Goal: Find contact information: Find contact information

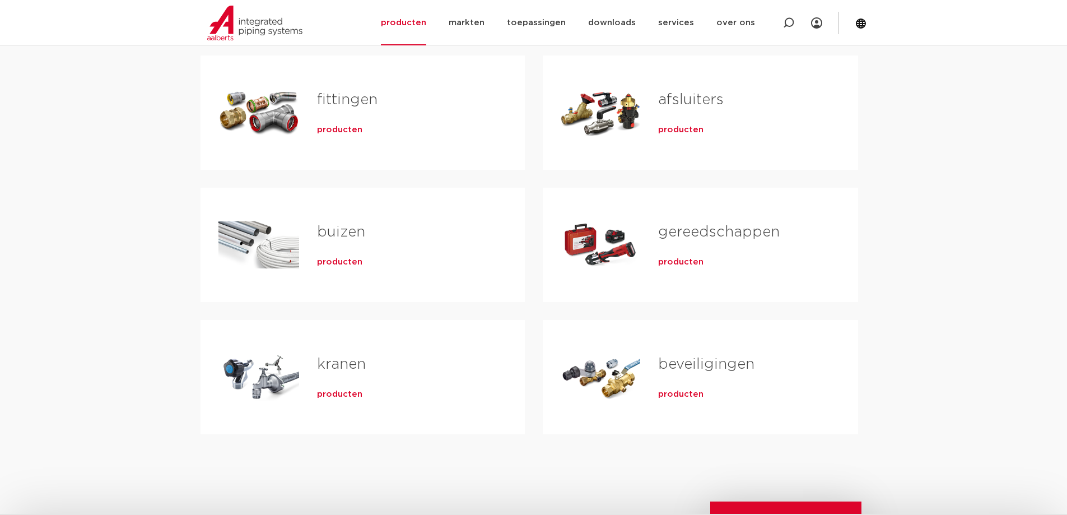
scroll to position [336, 0]
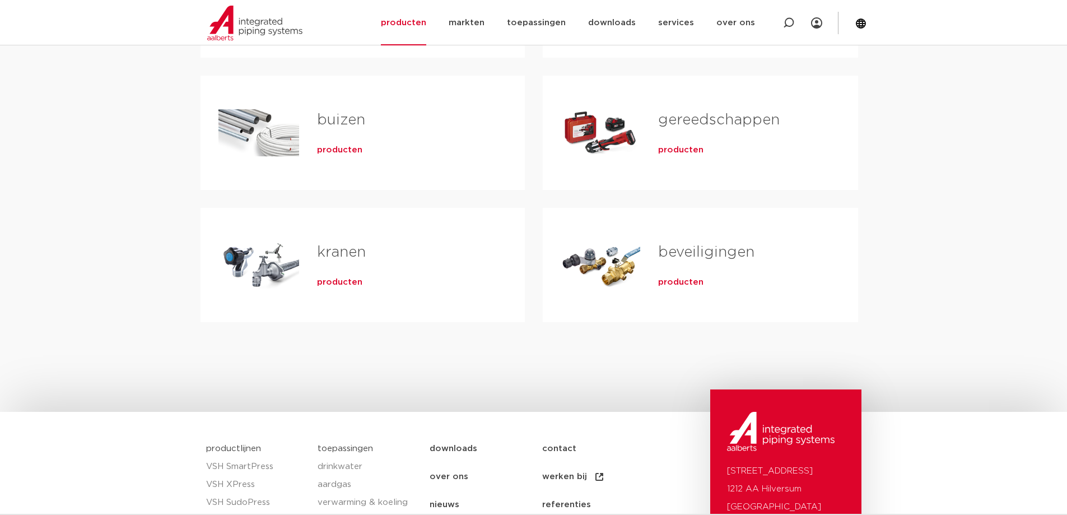
click at [346, 279] on span "producten" at bounding box center [339, 282] width 45 height 11
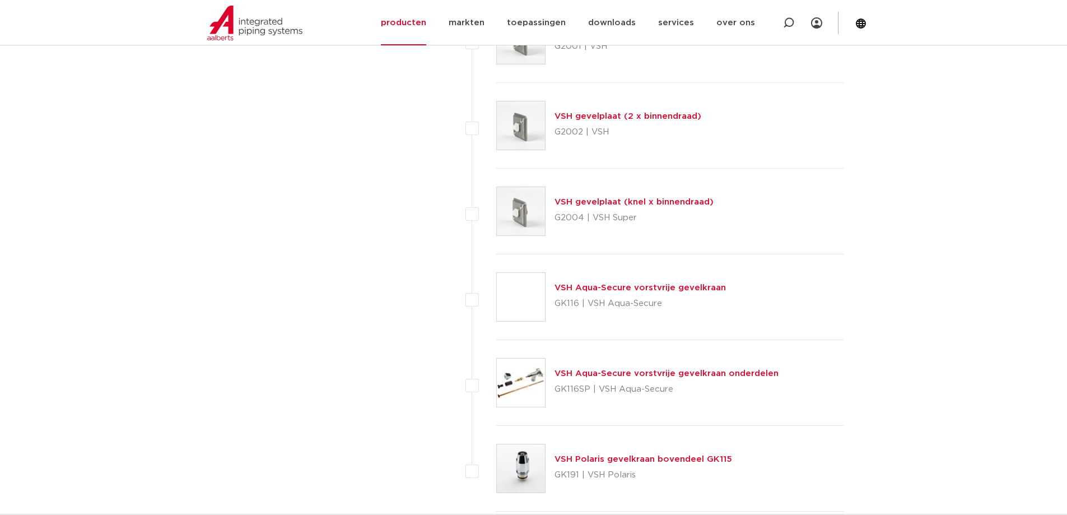
scroll to position [4983, 0]
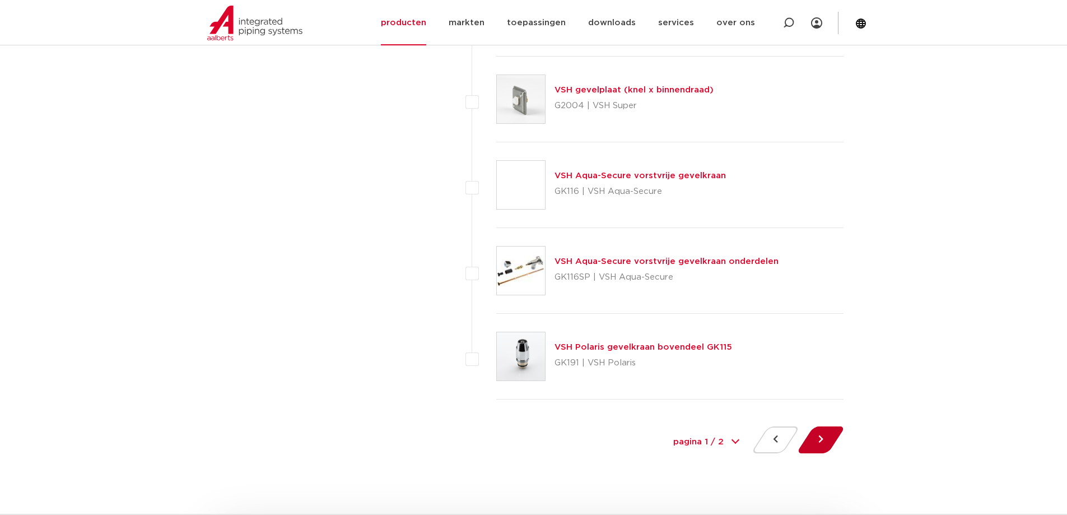
click at [819, 438] on button at bounding box center [821, 439] width 32 height 27
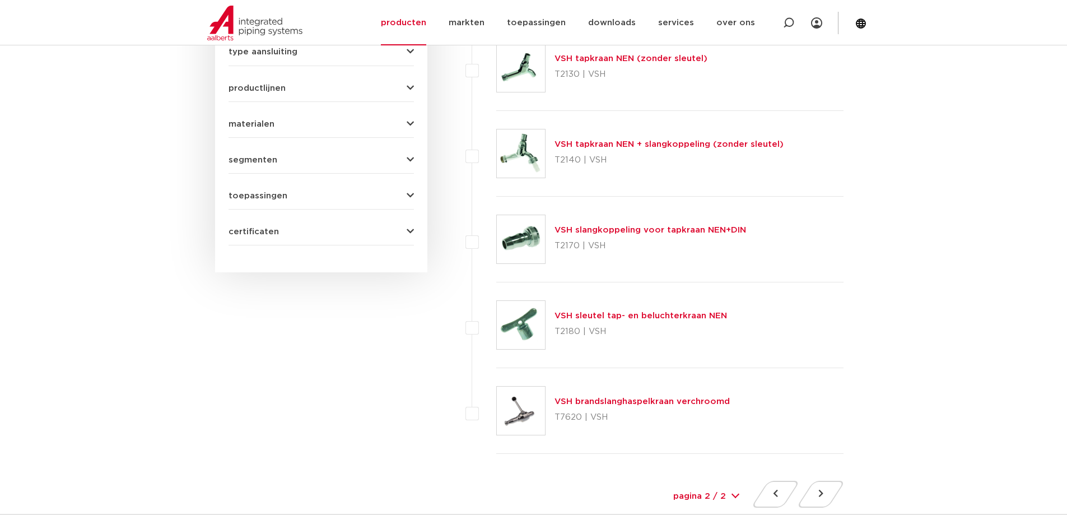
scroll to position [616, 0]
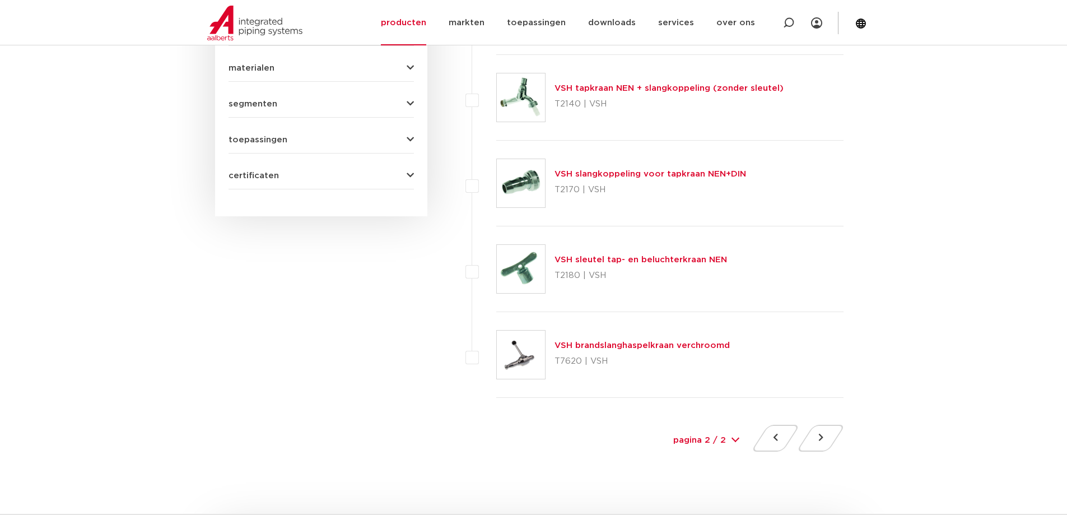
click at [656, 263] on link "VSH sleutel tap- en beluchterkraan NEN" at bounding box center [640, 259] width 172 height 8
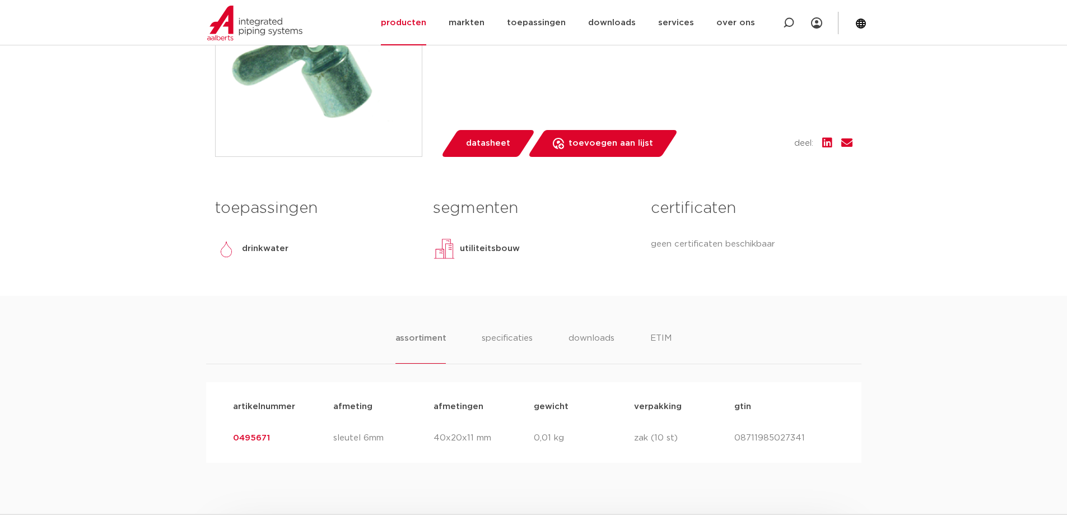
scroll to position [56, 0]
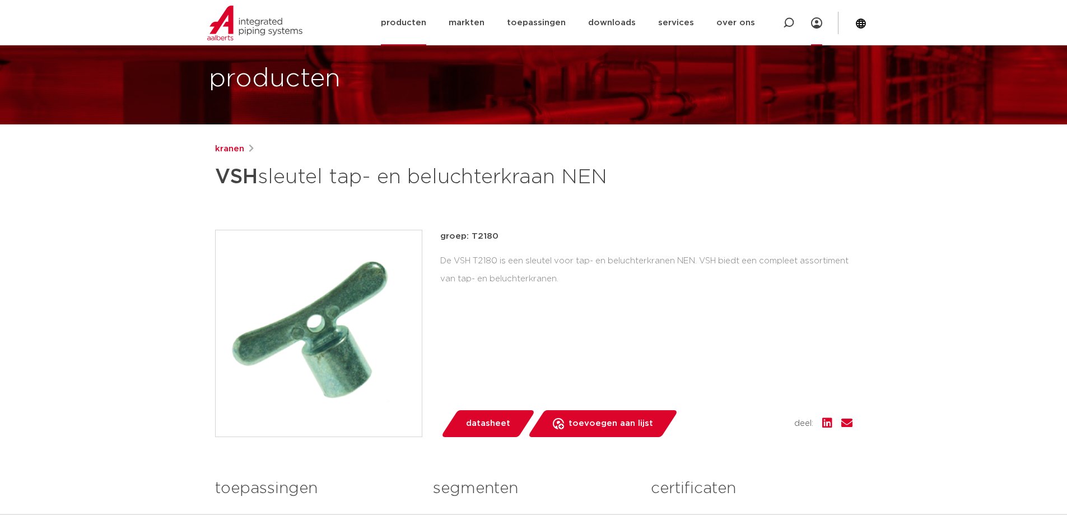
click at [820, 23] on icon at bounding box center [816, 22] width 11 height 11
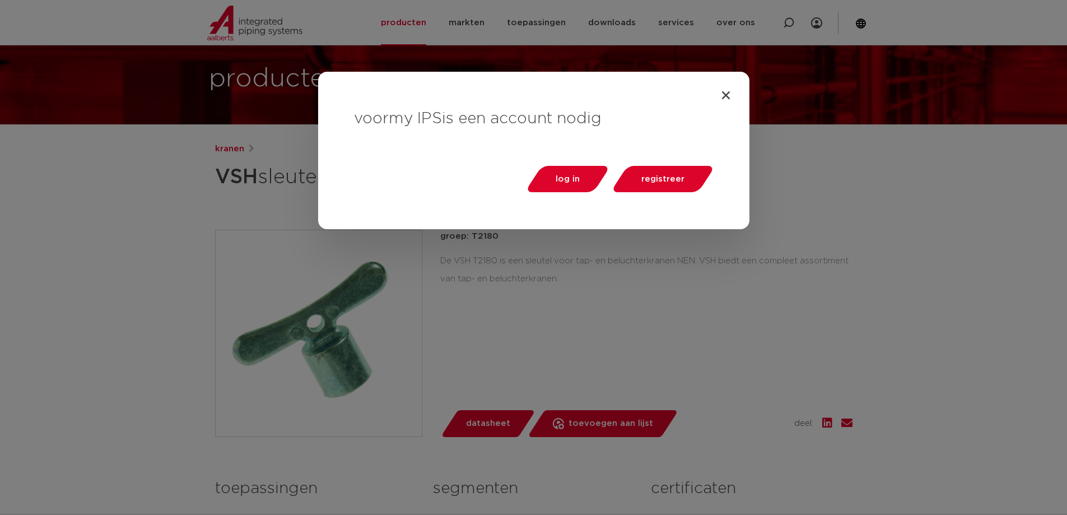
click at [901, 212] on div "voor my IPS is een account nodig log in registreer" at bounding box center [533, 257] width 1067 height 515
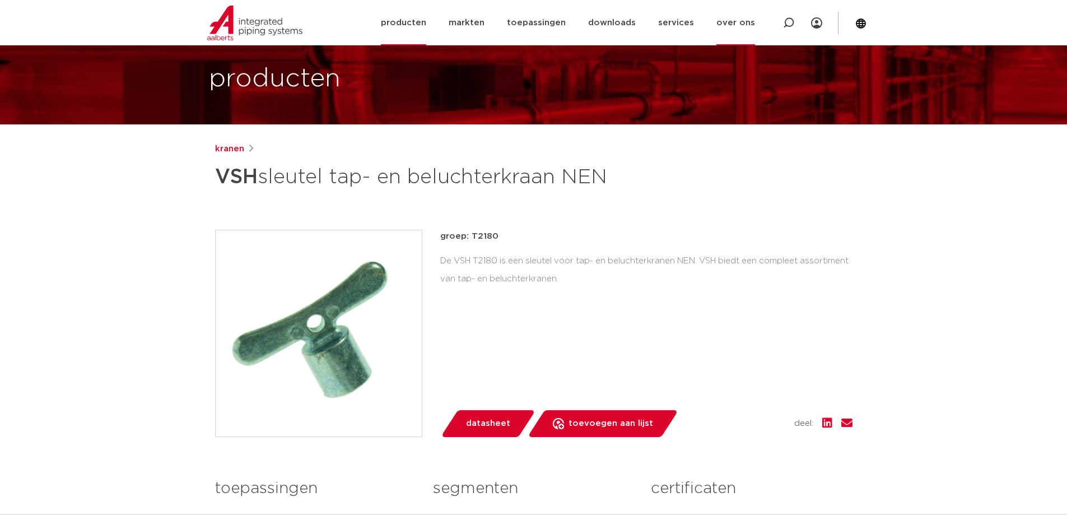
click at [721, 22] on link "over ons" at bounding box center [735, 22] width 39 height 45
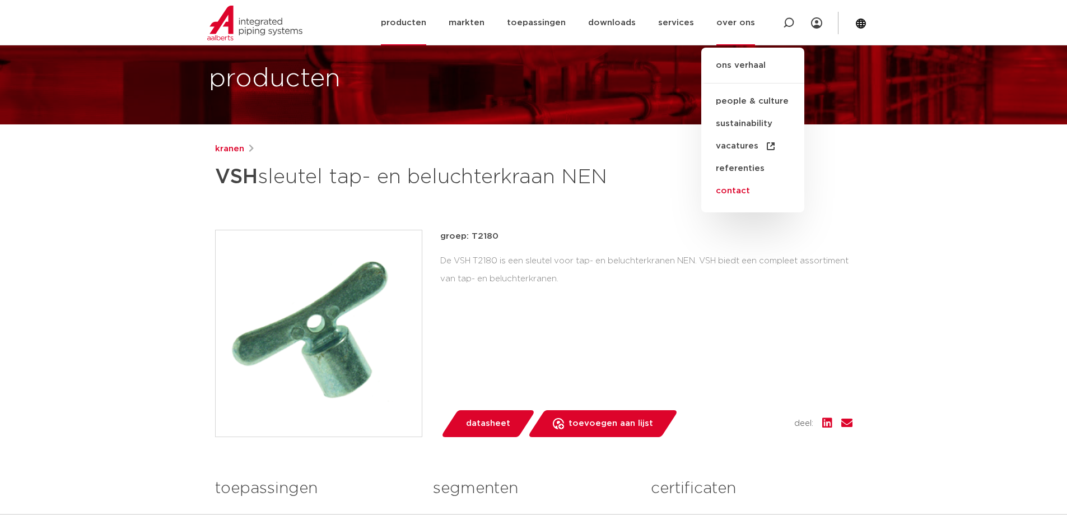
click at [747, 196] on link "contact" at bounding box center [752, 191] width 103 height 22
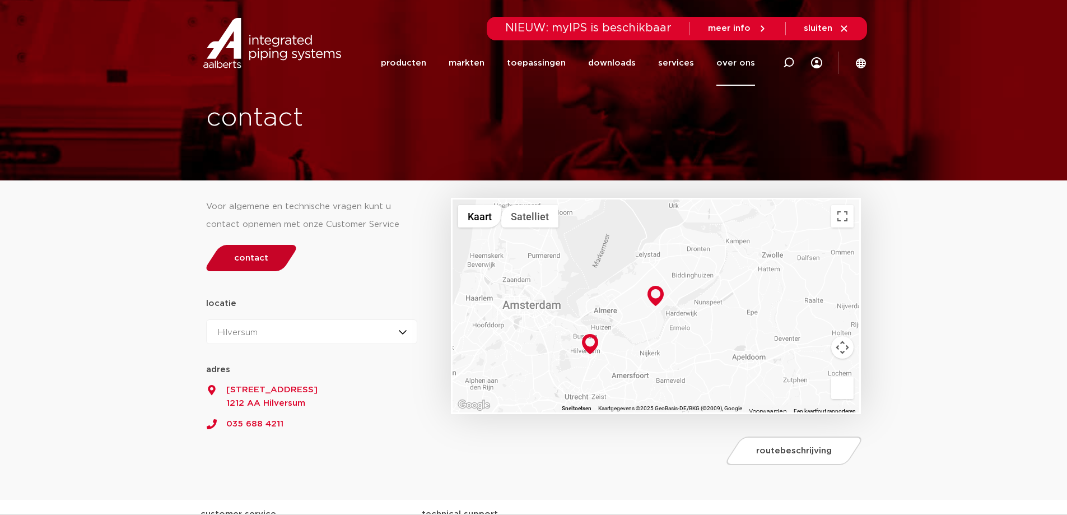
click at [263, 262] on span "contact" at bounding box center [251, 258] width 34 height 8
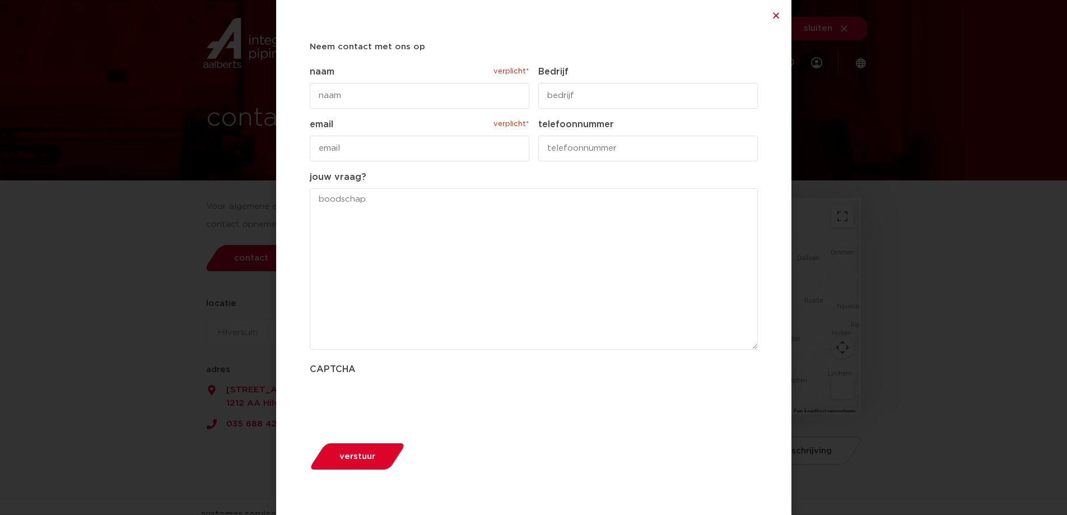
click at [373, 94] on input "naam verplicht*" at bounding box center [419, 96] width 219 height 26
type input "[PERSON_NAME]"
type input "Visser & van der Hell Loodgietersbedrijf"
type input "[PERSON_NAME][EMAIL_ADDRESS][DOMAIN_NAME]"
type input "0610215687"
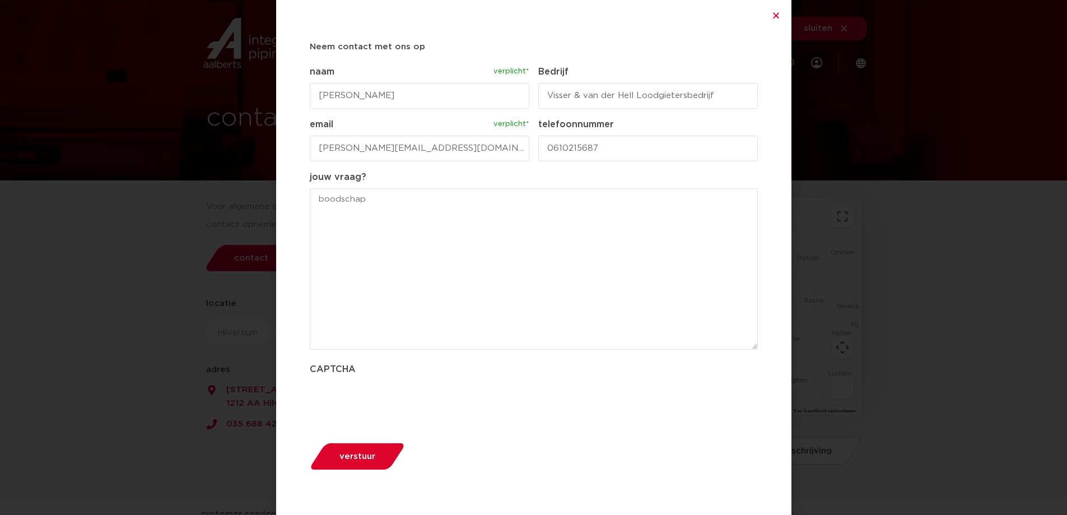
click at [395, 198] on textarea "jouw vraag?" at bounding box center [534, 268] width 448 height 161
